Goal: Find specific page/section: Find specific page/section

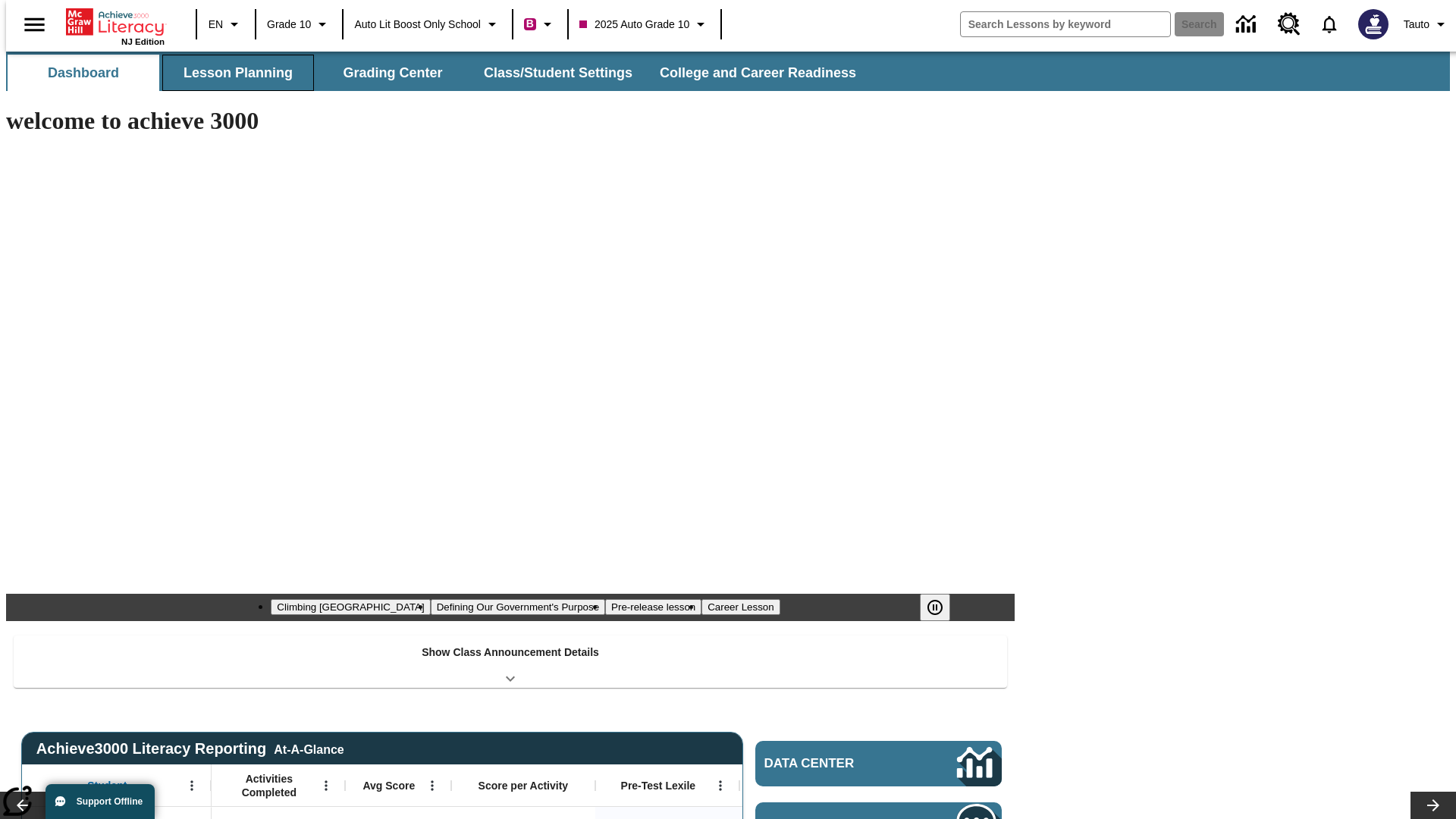
click at [232, 73] on button "Lesson Planning" at bounding box center [237, 72] width 151 height 36
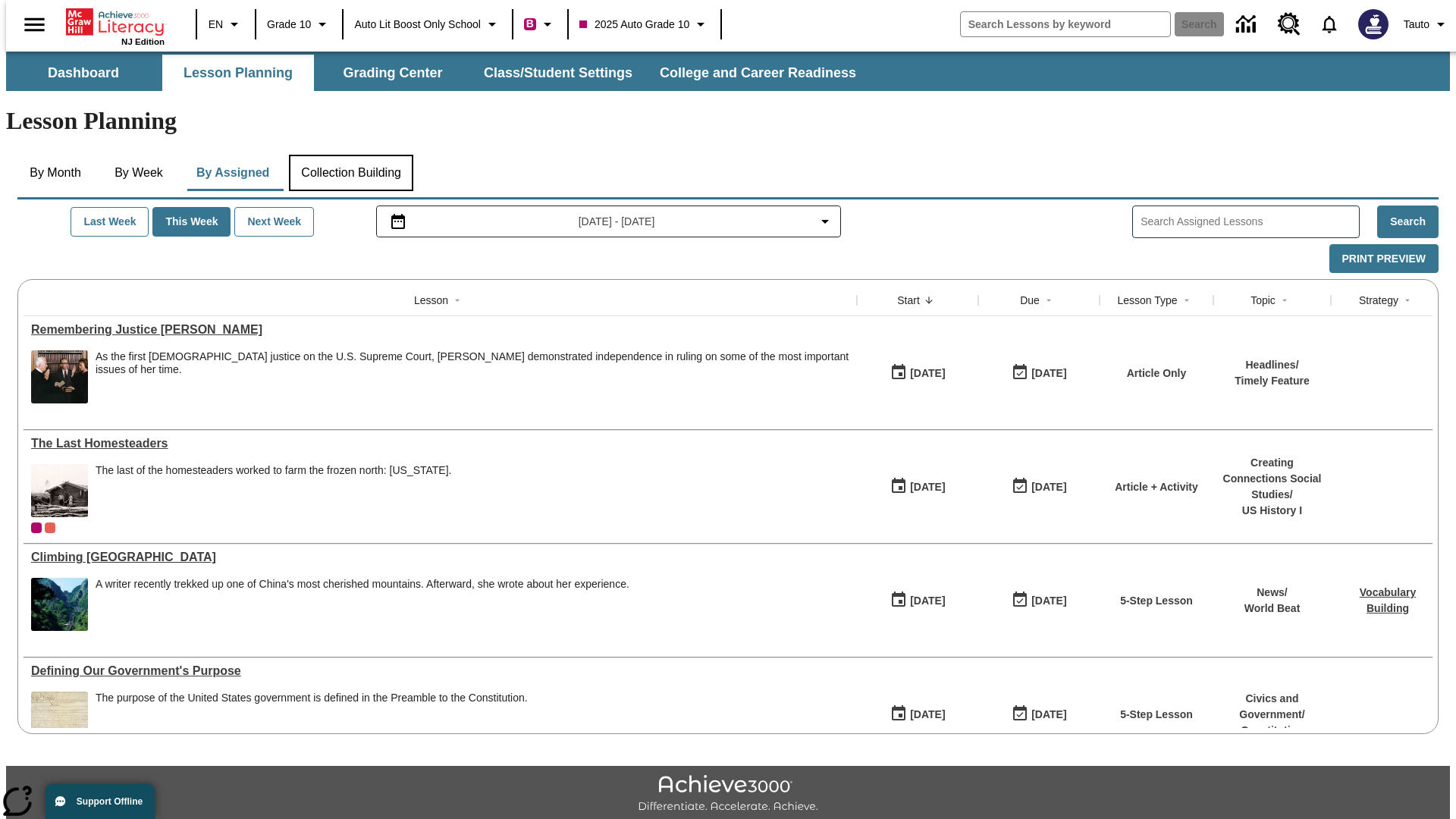
click at [350, 154] on button "Collection Building" at bounding box center [351, 172] width 124 height 36
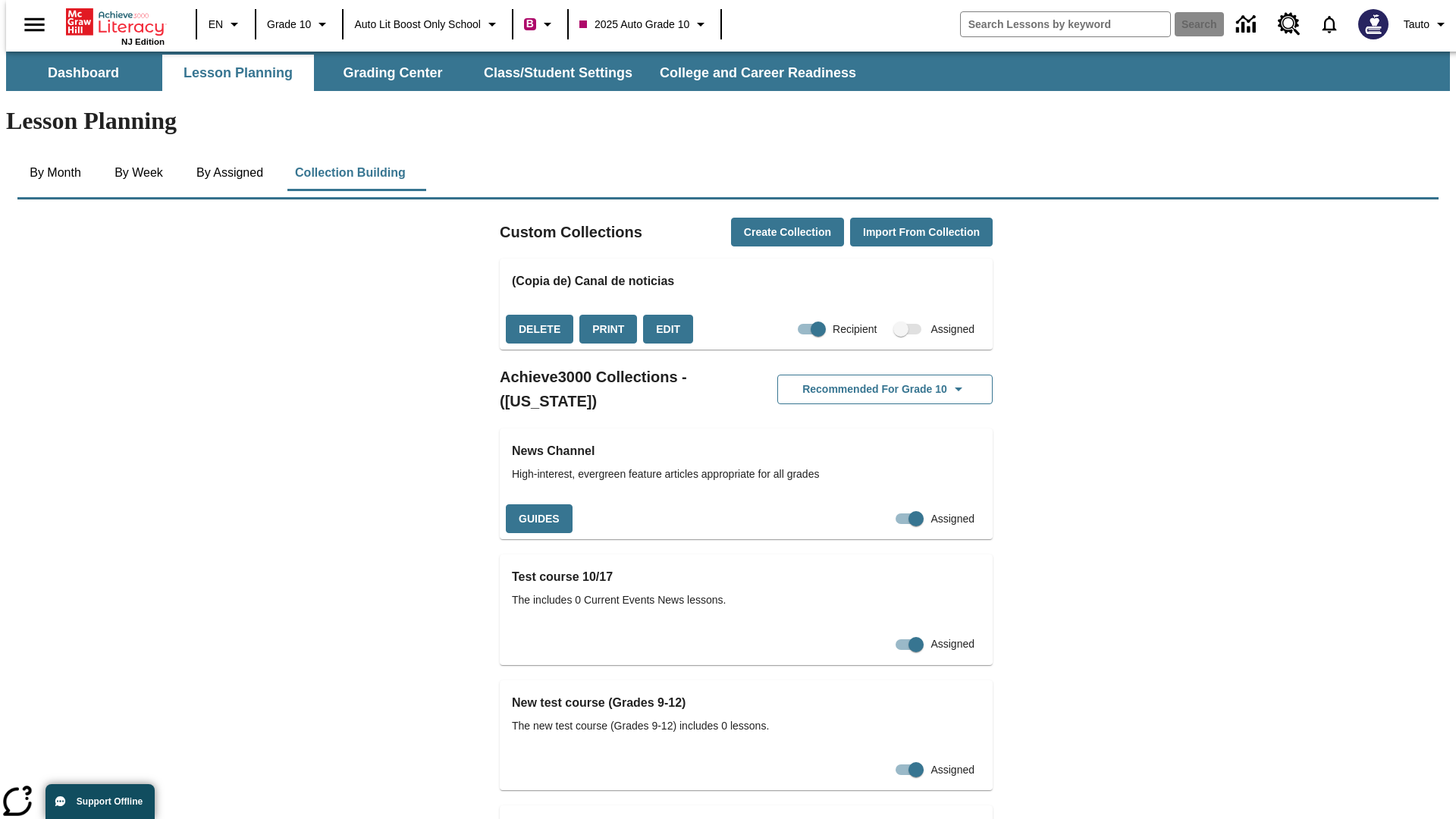
checkbox input "true"
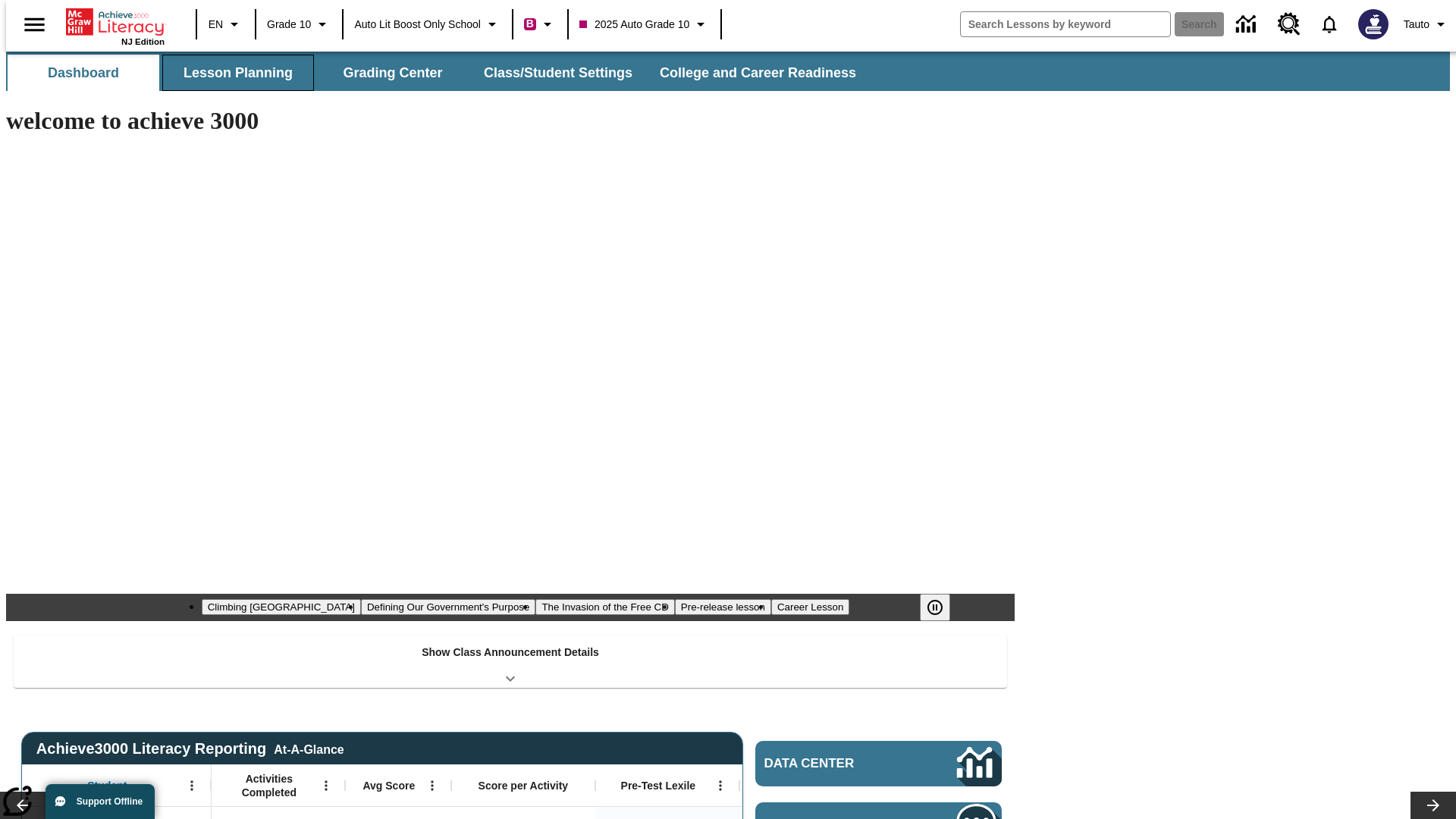
click at [232, 73] on button "Lesson Planning" at bounding box center [237, 72] width 151 height 36
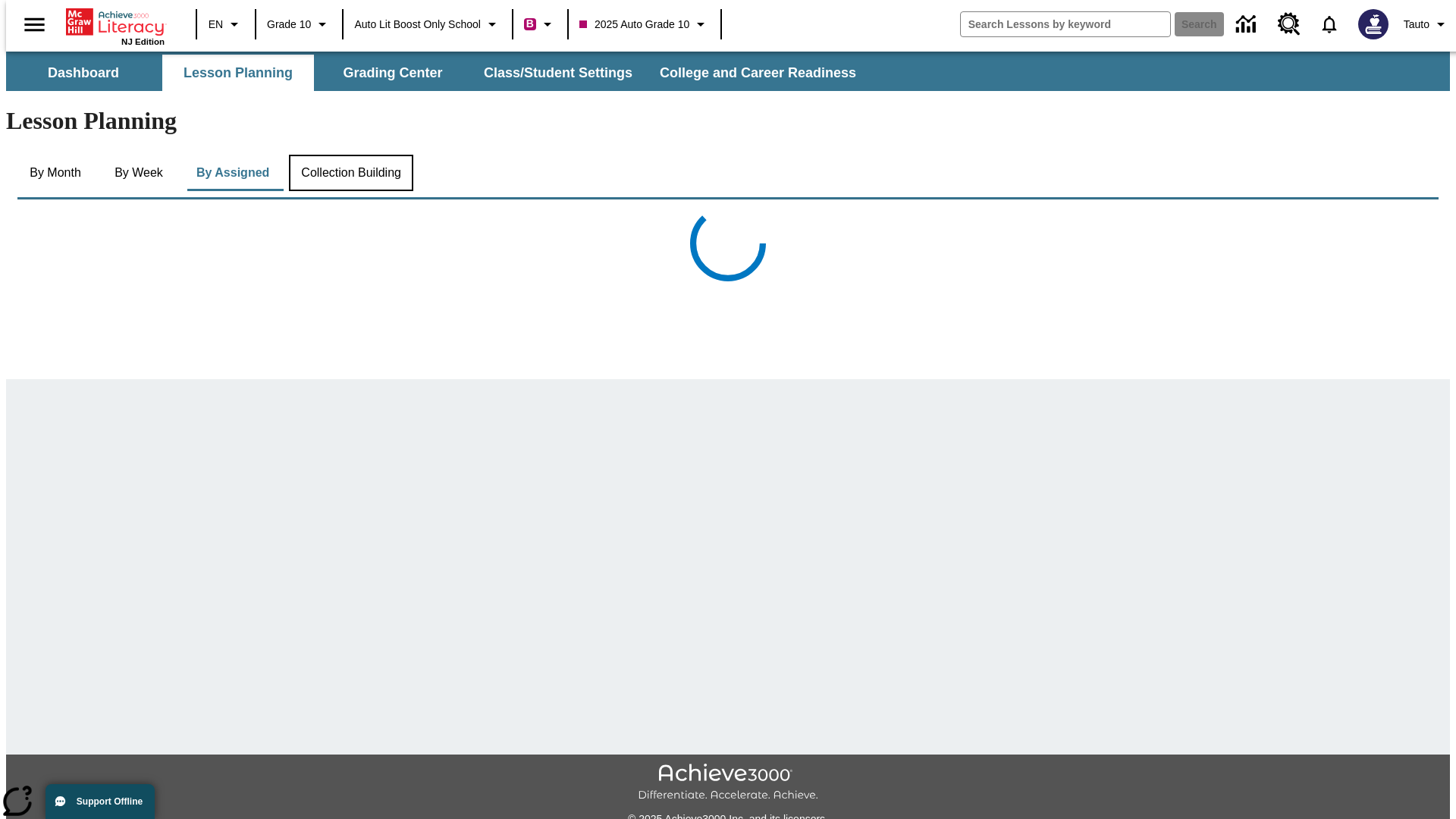
click at [350, 154] on button "Collection Building" at bounding box center [351, 172] width 124 height 36
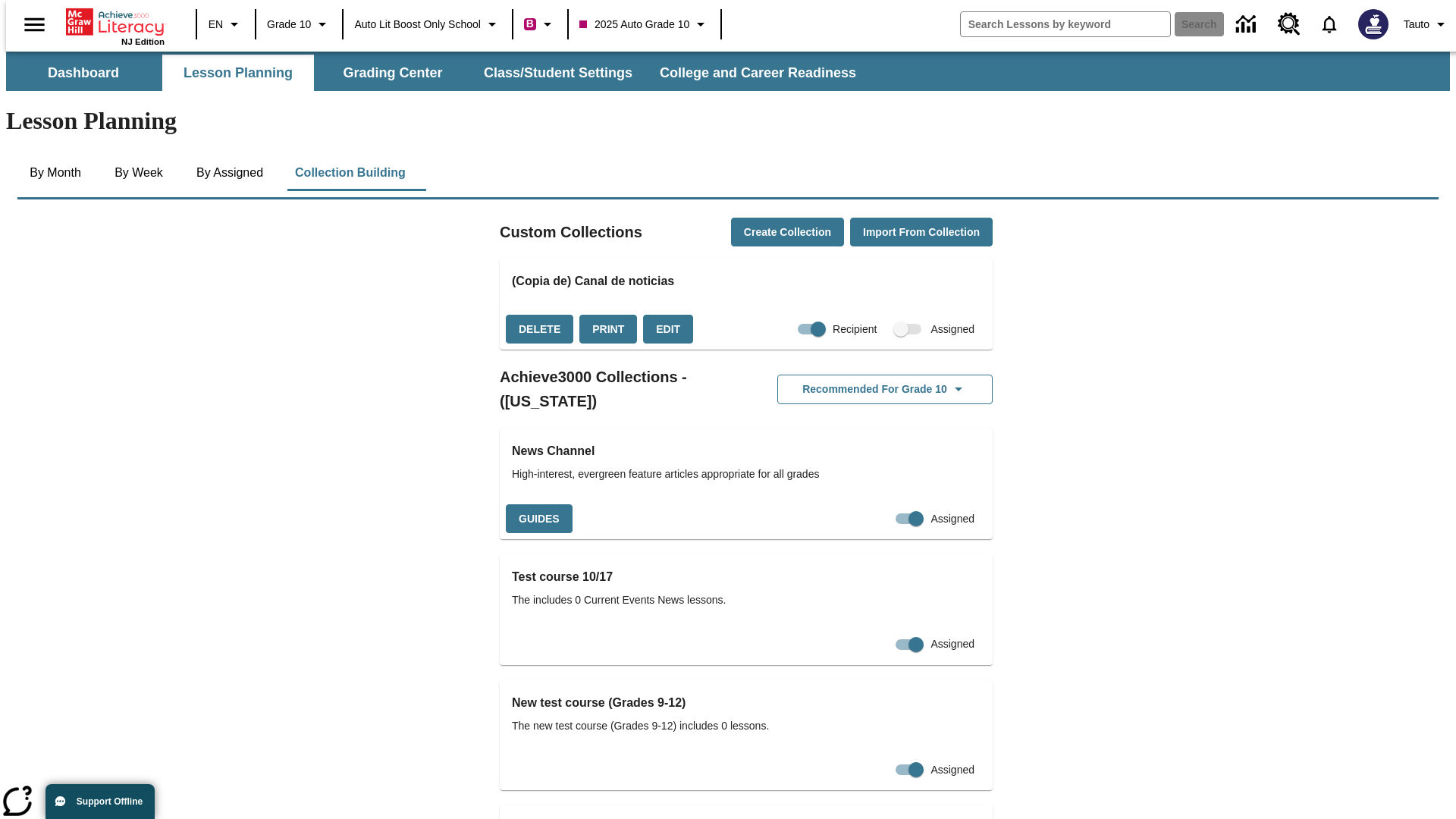
checkbox input "false"
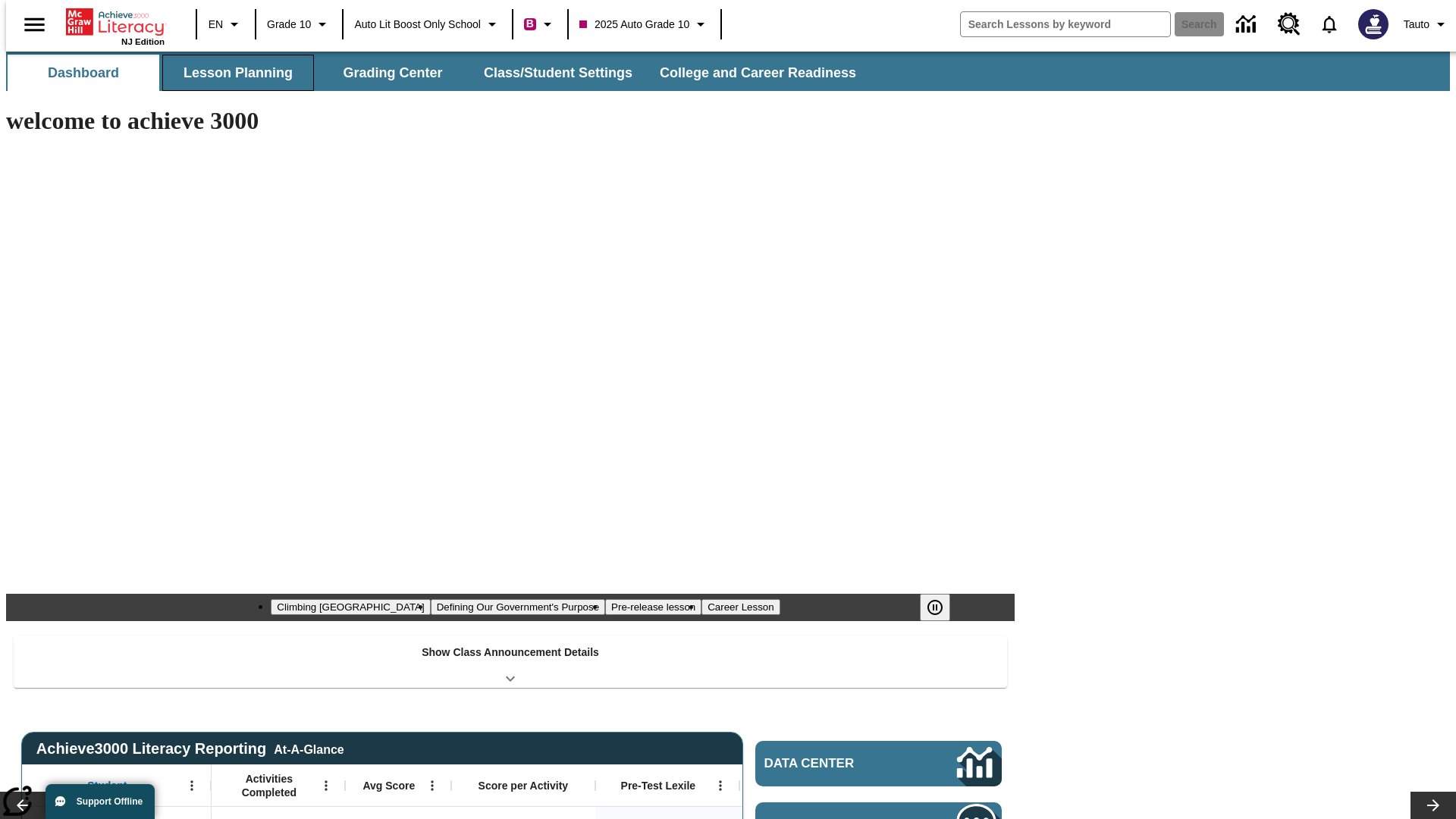
click at [232, 73] on button "Lesson Planning" at bounding box center [237, 72] width 151 height 36
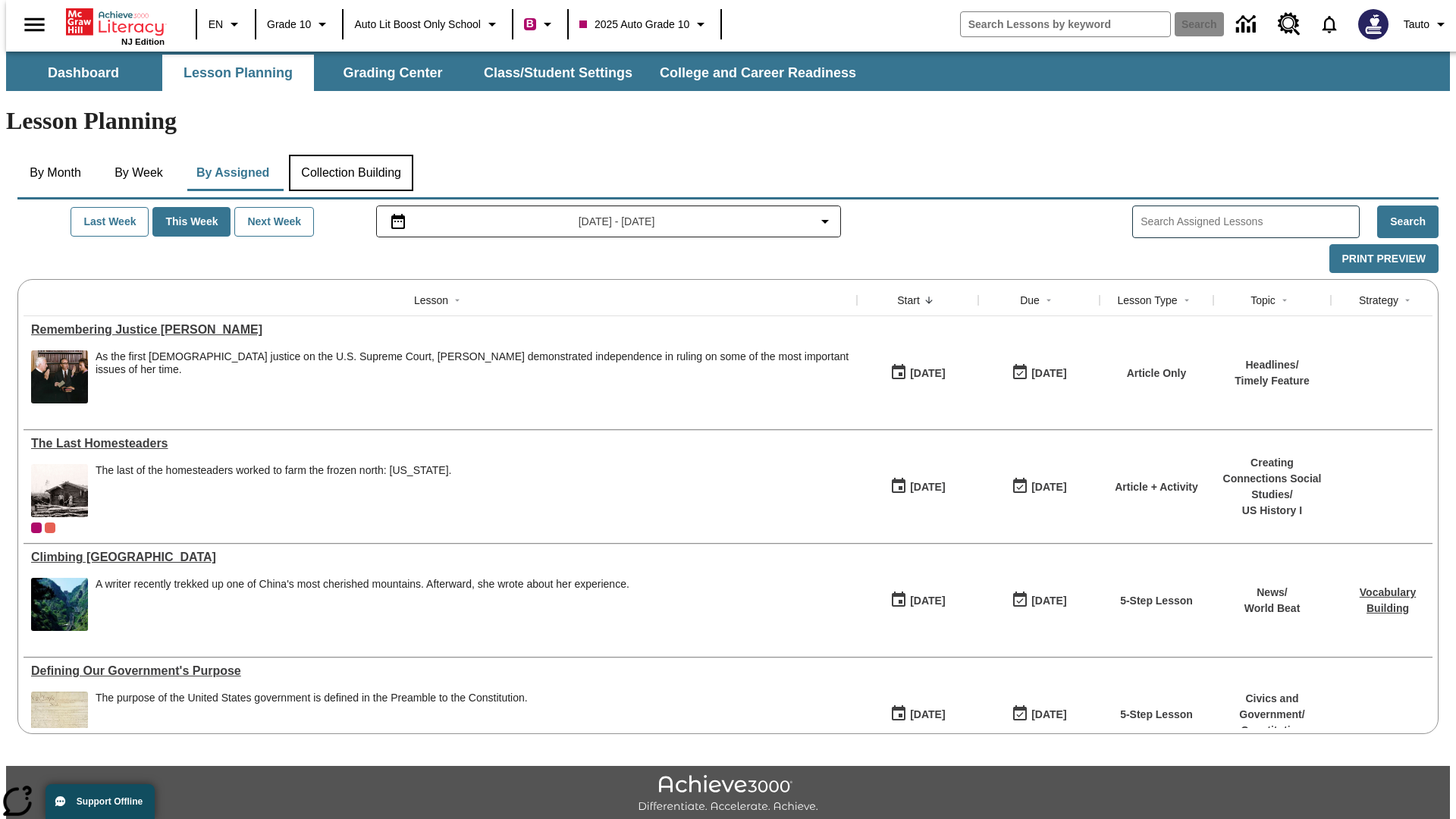
click at [350, 154] on button "Collection Building" at bounding box center [351, 172] width 124 height 36
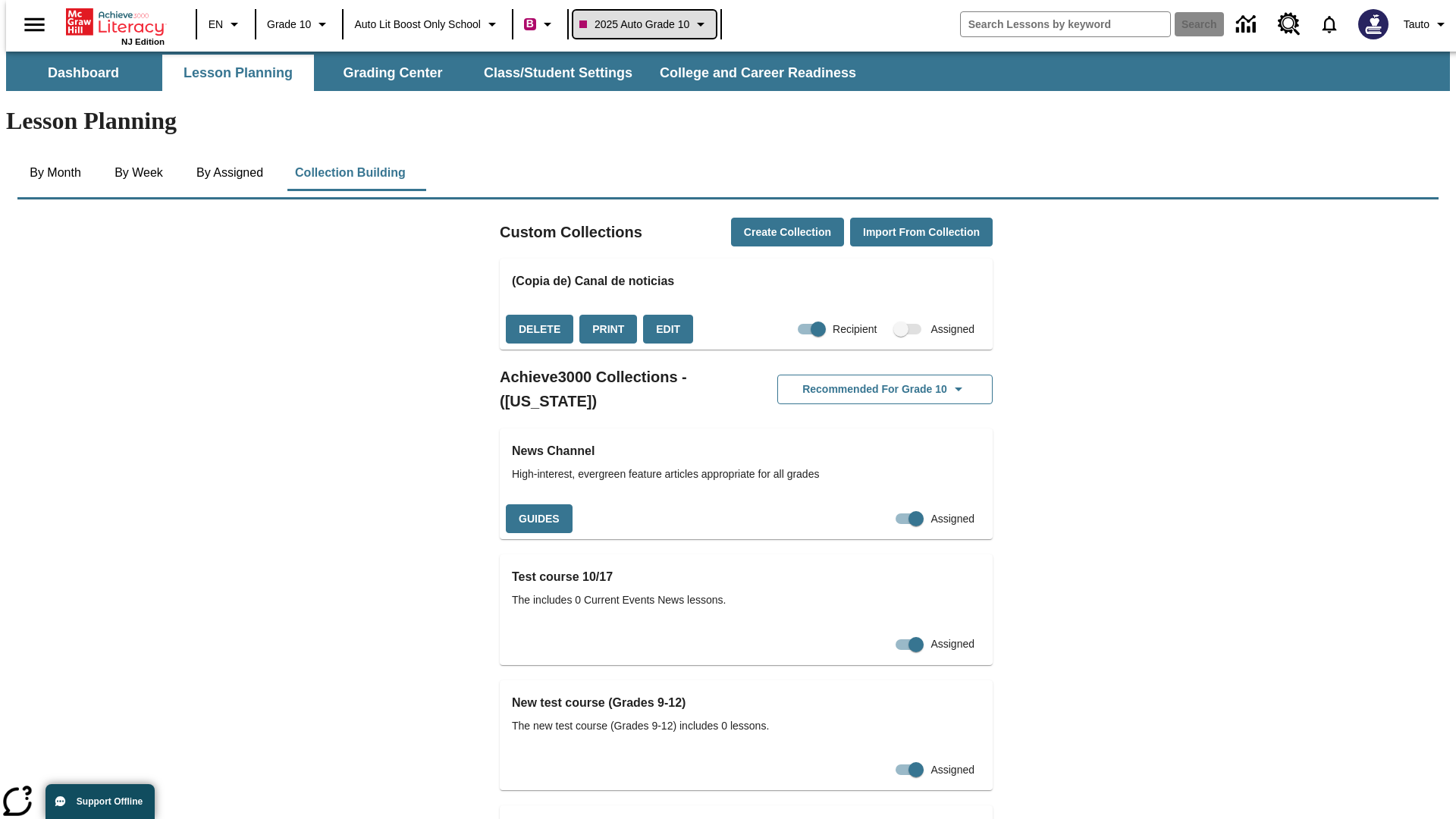
click at [649, 25] on span "2025 Auto Grade 10" at bounding box center [634, 25] width 110 height 16
